Goal: Check status: Check status

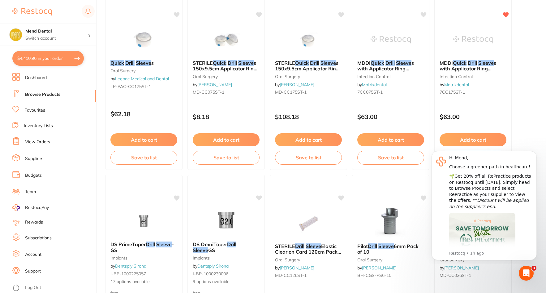
scroll to position [124, 0]
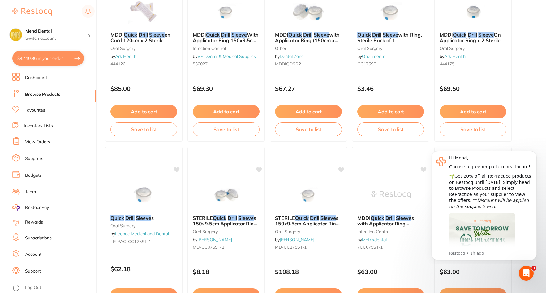
click at [44, 140] on link "View Orders" at bounding box center [37, 142] width 25 height 6
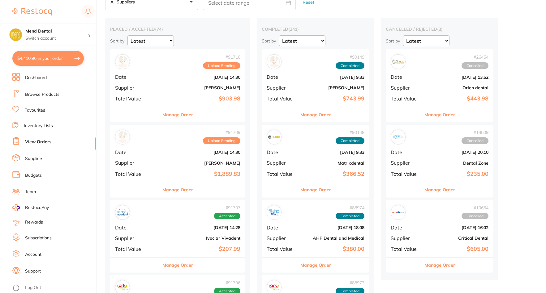
scroll to position [62, 0]
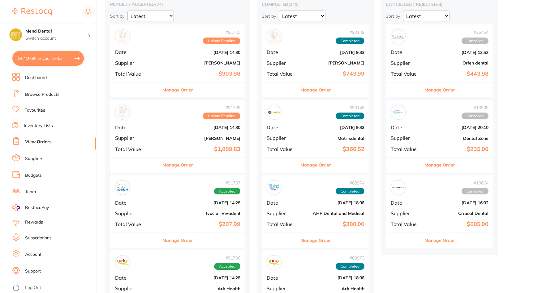
click at [184, 166] on button "Manage Order" at bounding box center [178, 164] width 31 height 15
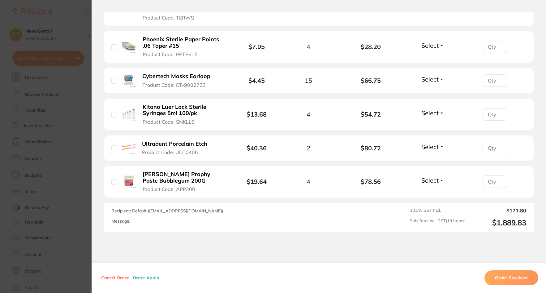
scroll to position [698, 0]
click at [48, 107] on section "Order ID: Restocq- 91709 Order Information Upload Pending Order Date [DATE] 14:…" at bounding box center [273, 146] width 546 height 293
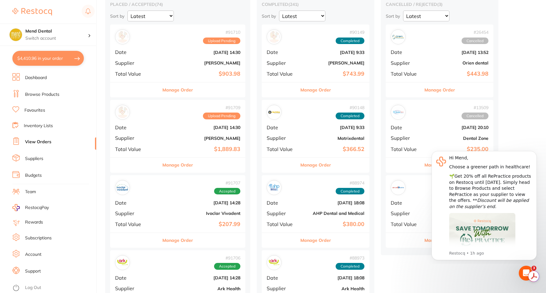
click at [171, 85] on button "Manage Order" at bounding box center [178, 89] width 31 height 15
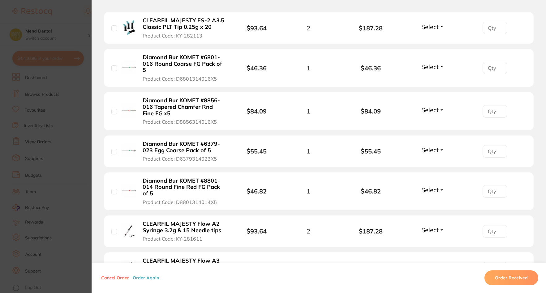
scroll to position [360, 0]
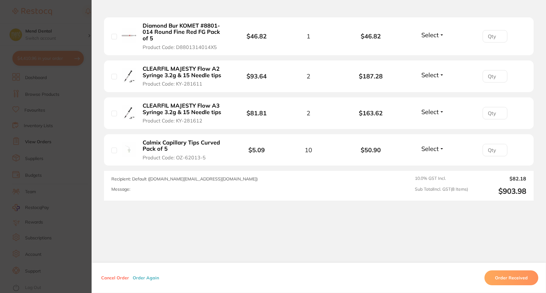
drag, startPoint x: 151, startPoint y: 142, endPoint x: 141, endPoint y: 135, distance: 12.4
click at [141, 135] on li "Calmix [MEDICAL_DATA] Tips Curved Pack of 5 Product Code: OZ-62013-5 $5.09 10 $…" at bounding box center [319, 150] width 430 height 32
drag, startPoint x: 138, startPoint y: 141, endPoint x: 182, endPoint y: 150, distance: 45.4
click at [182, 150] on div "Calmix [MEDICAL_DATA] Tips Curved Pack of 5 Product Code: OZ-62013-5" at bounding box center [173, 150] width 124 height 22
copy b "Calmix Capillary Tips Curved Pack of 5"
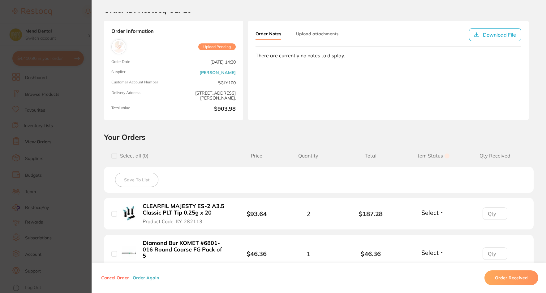
scroll to position [20, 0]
click at [63, 104] on section "Order ID: Restocq- 91710 Order Information Upload Pending Order Date [DATE] 14:…" at bounding box center [273, 146] width 546 height 293
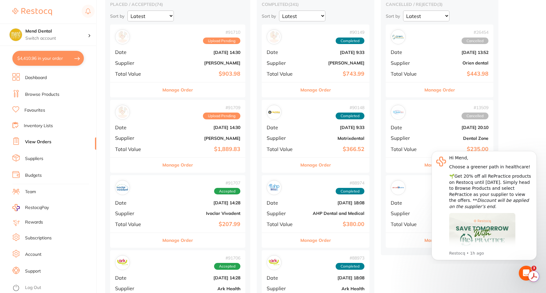
click at [50, 93] on link "Browse Products" at bounding box center [42, 94] width 34 height 6
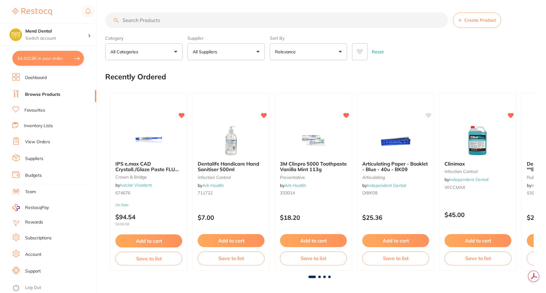
click at [64, 54] on button "$4,410.96 in your order" at bounding box center [48, 58] width 72 height 15
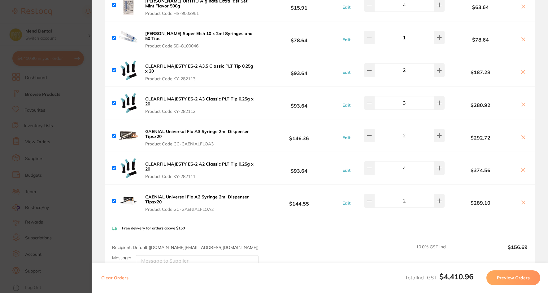
scroll to position [650, 0]
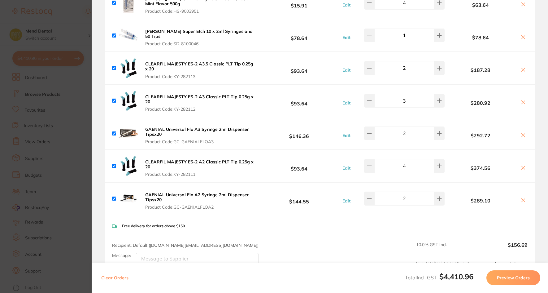
click at [76, 159] on section "Update RRP Set your pre negotiated price for this item. Item Agreed RRP (excl. …" at bounding box center [274, 146] width 548 height 293
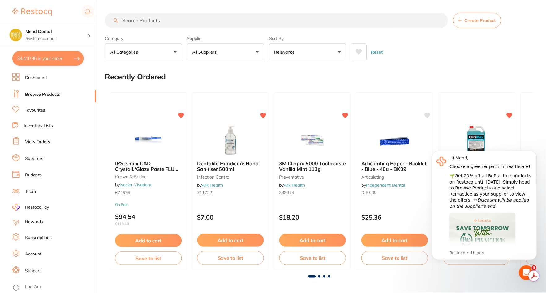
scroll to position [62, 0]
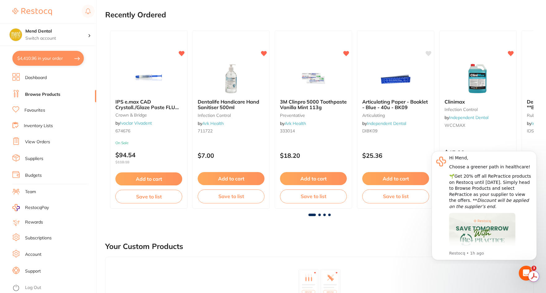
click at [377, 244] on div "Your Custom Products" at bounding box center [319, 246] width 429 height 21
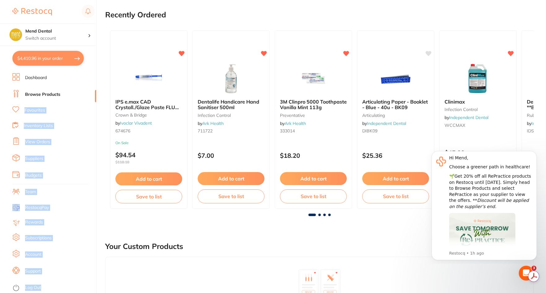
drag, startPoint x: 94, startPoint y: 96, endPoint x: 98, endPoint y: 43, distance: 53.4
click at [98, 43] on div "$4,410.96 Mend Dental Switch account Mend Dental $4,410.96 in your order Dashbo…" at bounding box center [273, 84] width 546 height 293
click at [101, 45] on div "$4,410.96 Mend Dental Switch account Mend Dental $4,410.96 in your order Dashbo…" at bounding box center [273, 84] width 546 height 293
